Goal: Use online tool/utility: Utilize a website feature to perform a specific function

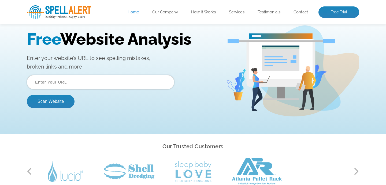
scroll to position [34, 0]
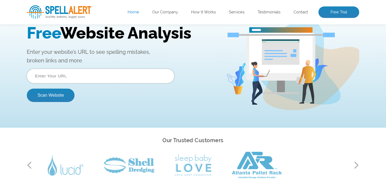
click at [89, 75] on input "text" at bounding box center [101, 76] width 148 height 14
type input "[URL][DOMAIN_NAME]"
click at [60, 93] on button "Scan Website" at bounding box center [51, 95] width 48 height 13
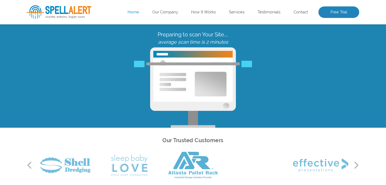
scroll to position [0, 0]
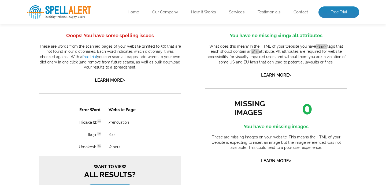
scroll to position [259, 0]
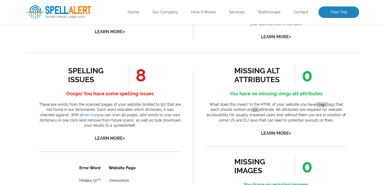
click at [142, 78] on span "8" at bounding box center [137, 75] width 17 height 20
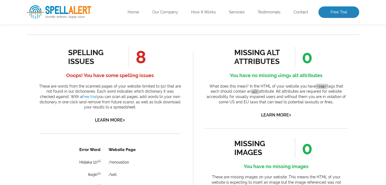
scroll to position [271, 0]
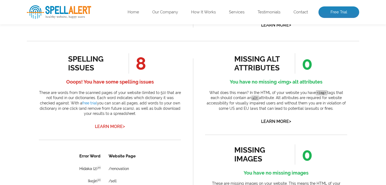
click at [122, 125] on link "Learn More >" at bounding box center [110, 126] width 30 height 5
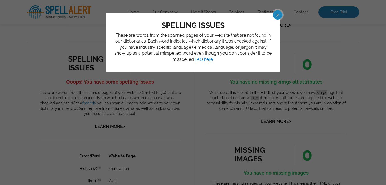
click at [277, 13] on span at bounding box center [272, 14] width 9 height 9
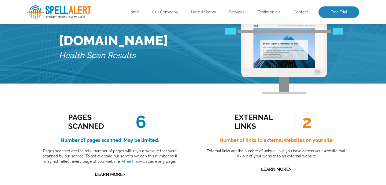
scroll to position [0, 0]
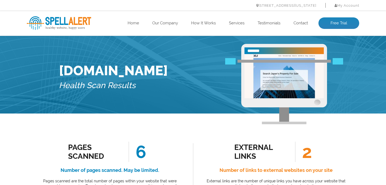
click at [289, 67] on img at bounding box center [284, 76] width 79 height 44
